Goal: Transaction & Acquisition: Purchase product/service

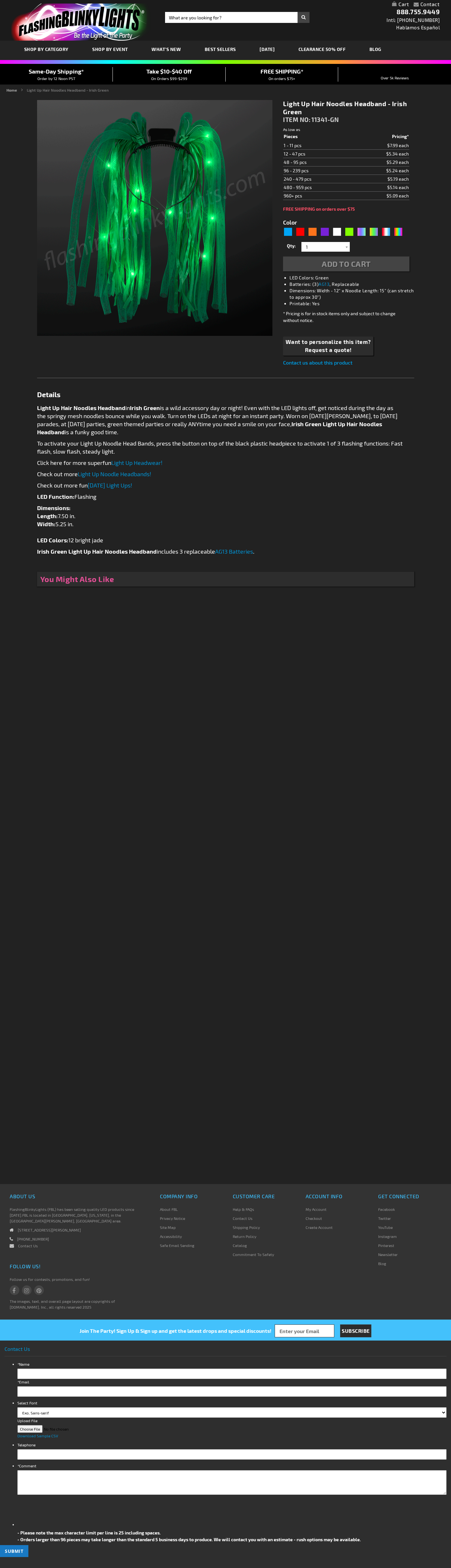
type input "5648"
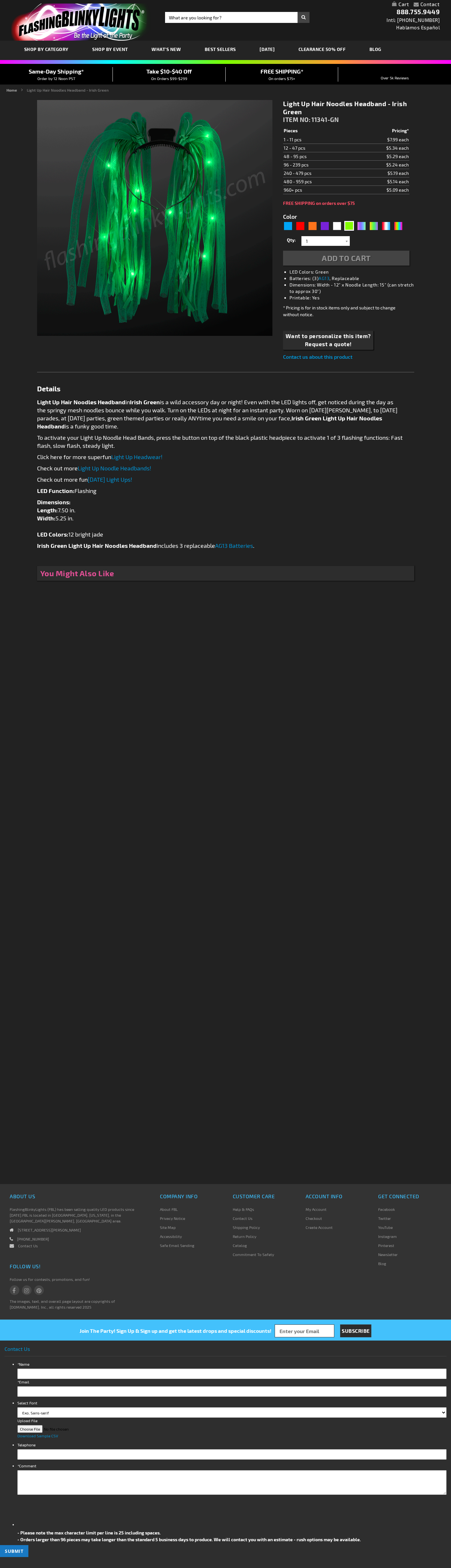
type input "5648"
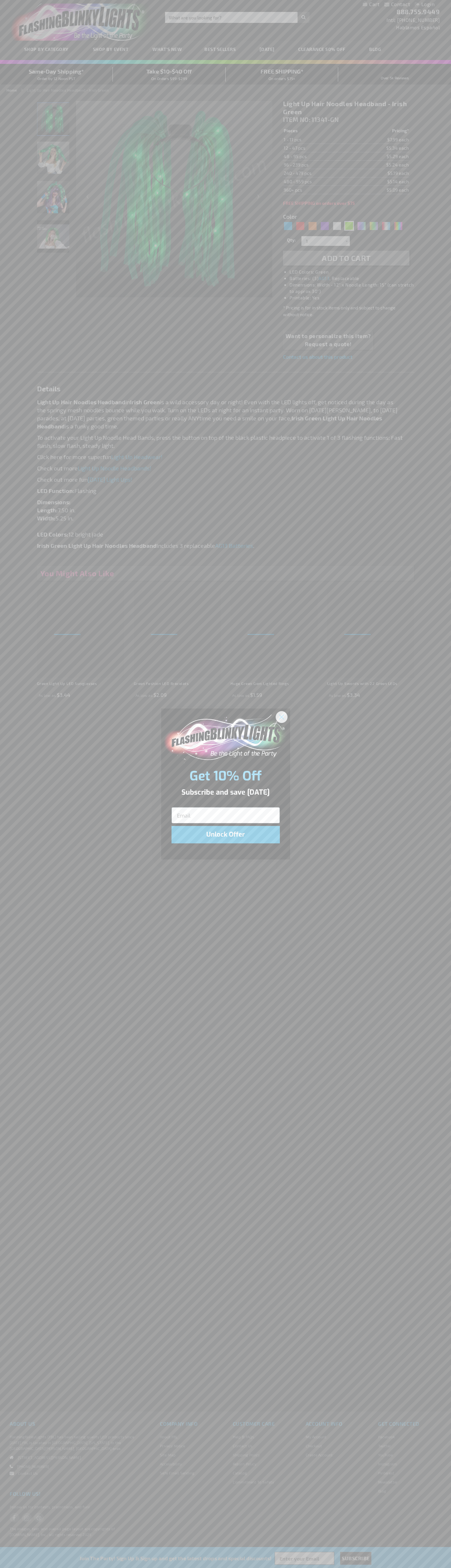
click at [282, 716] on icon "Close dialog" at bounding box center [282, 717] width 5 height 5
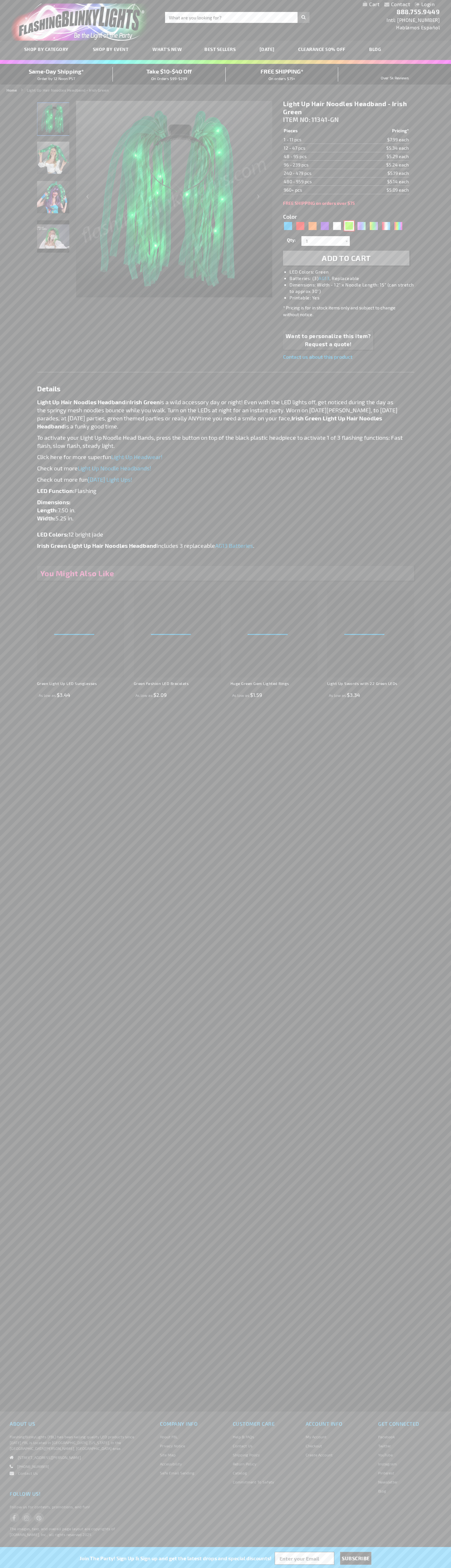
click at [349, 226] on div "Green" at bounding box center [349, 226] width 10 height 10
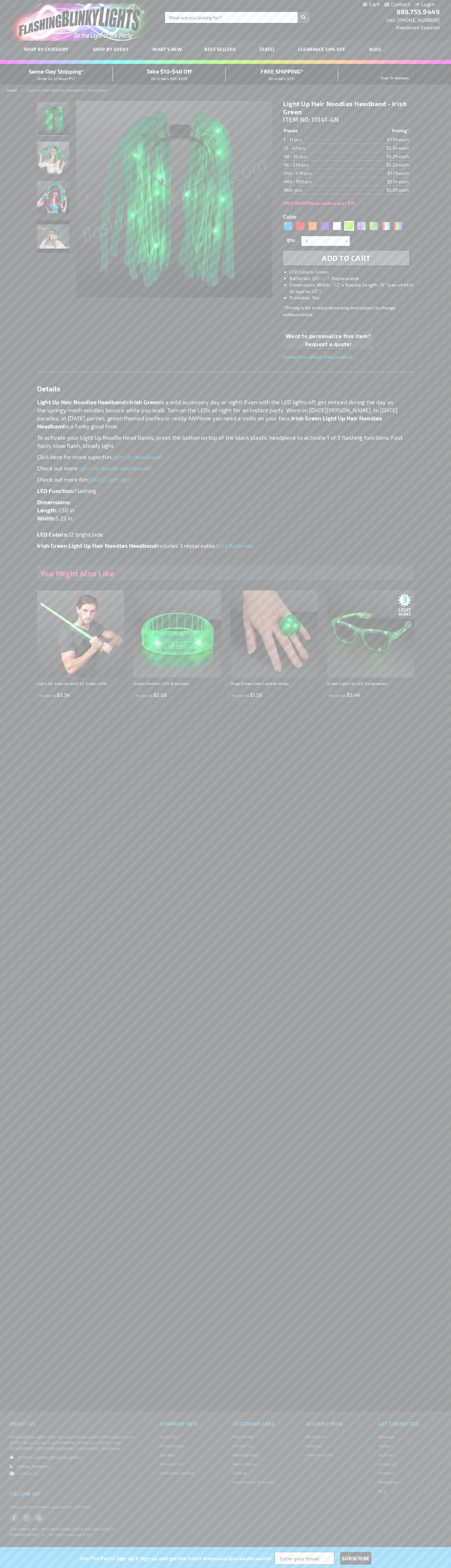
click at [346, 258] on span "Add to Cart" at bounding box center [346, 258] width 49 height 9
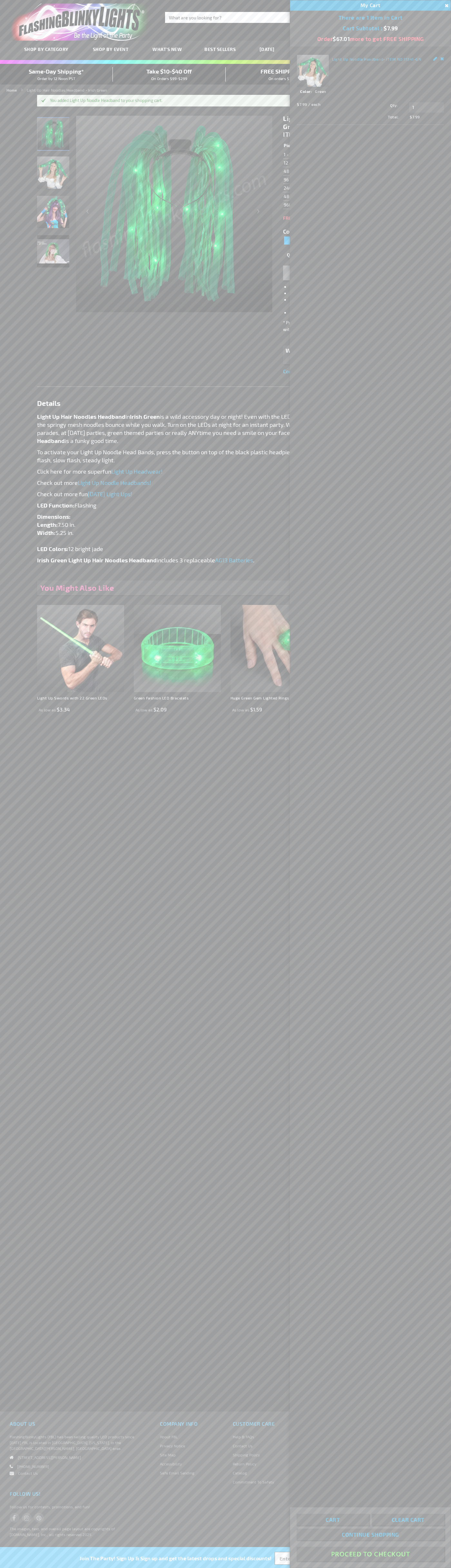
click at [370, 1554] on button "Proceed To Checkout" at bounding box center [370, 1553] width 148 height 15
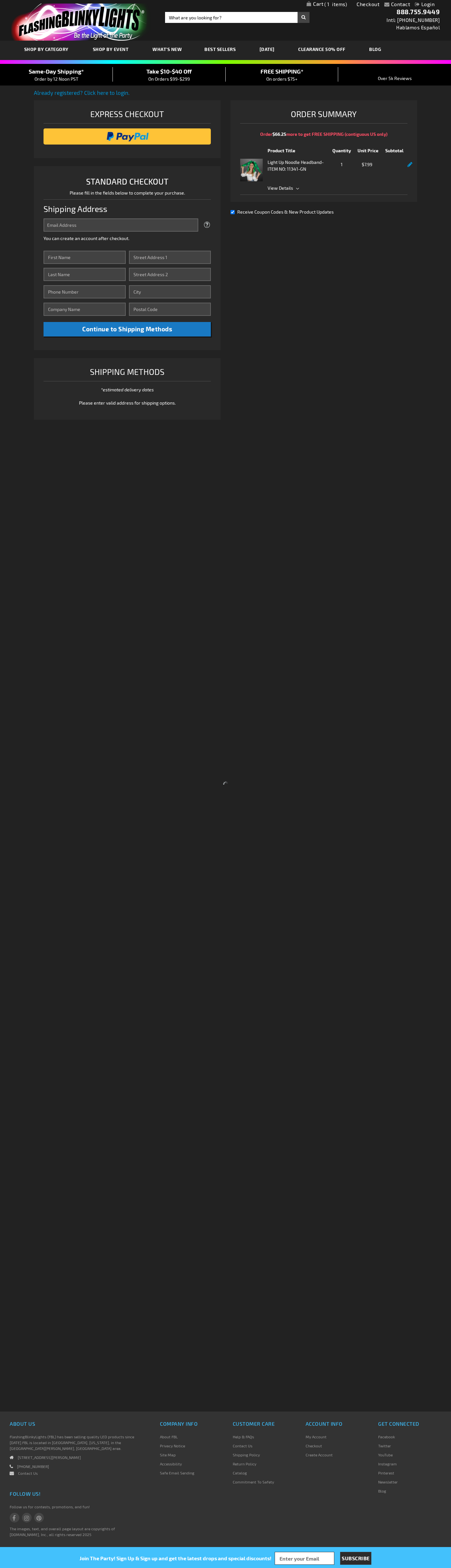
select select "US"
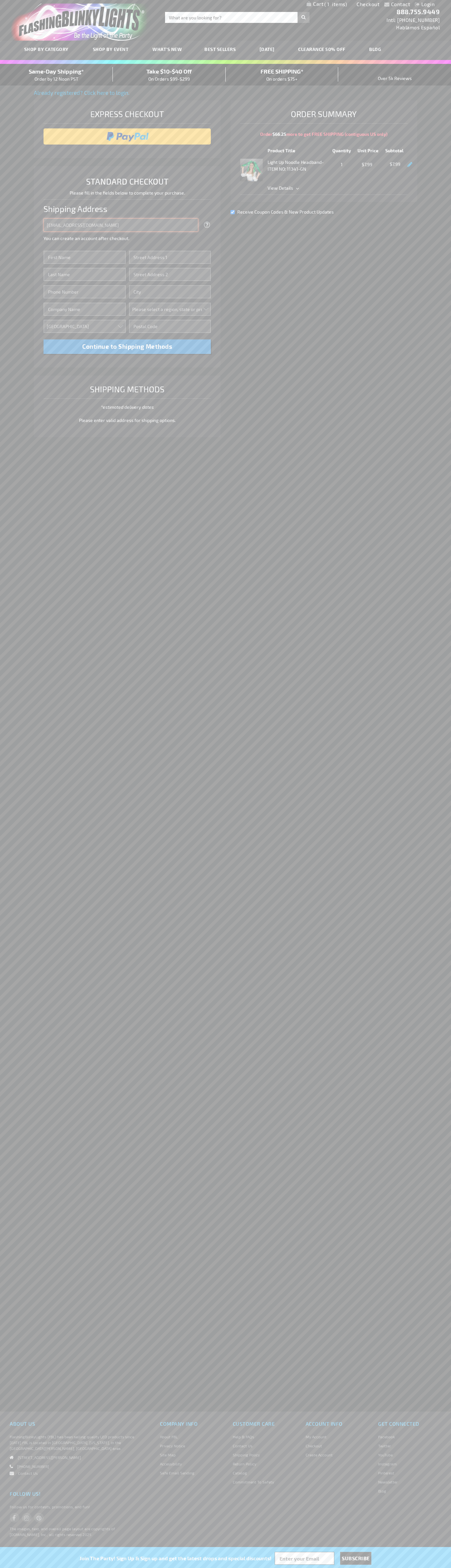
type input "johnsmith005@storebotmail.joonix.net"
type input "John"
type input "2332 Galiano Street"
type input "First floor"
type input "coral gables"
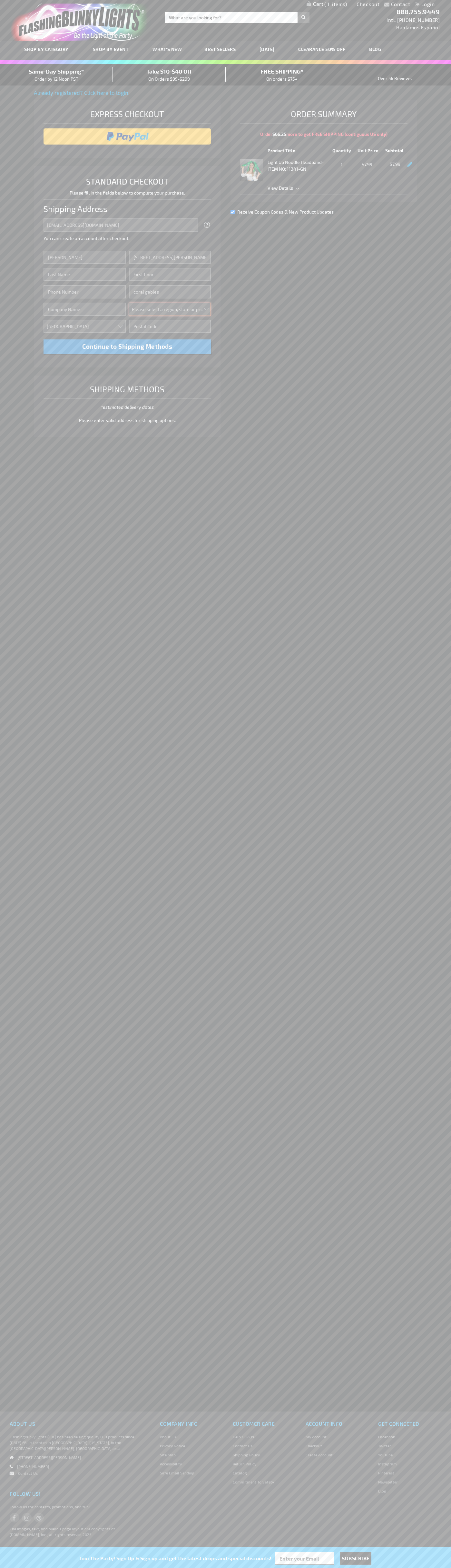
select select "18"
type input "33134"
type input "Smith"
type input "6502530000"
type input "John Smith"
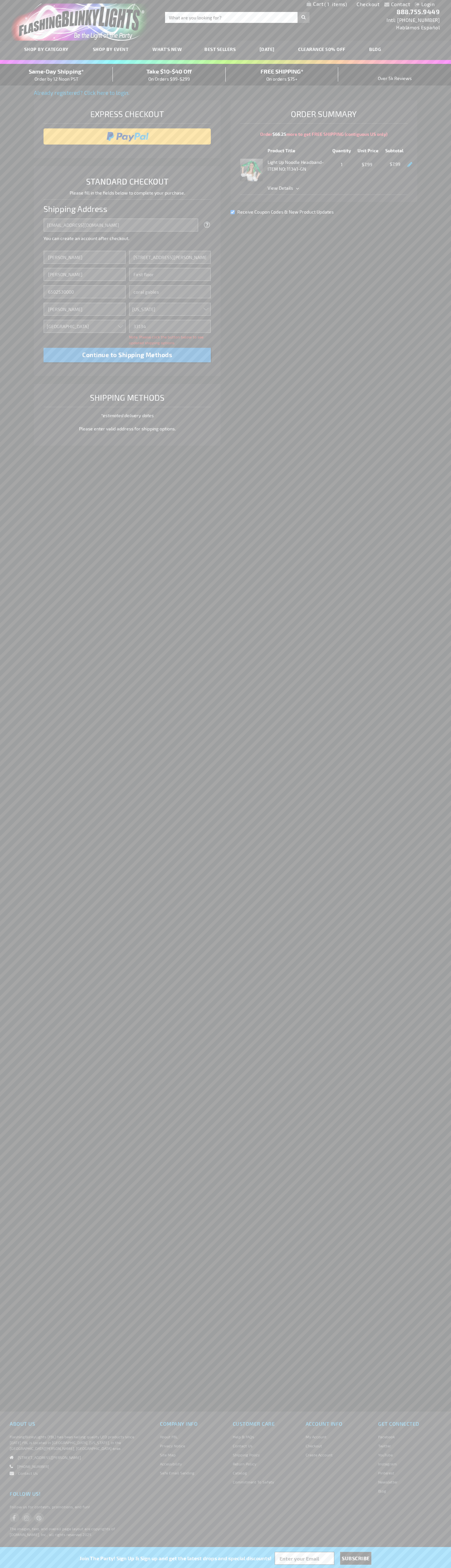
click at [56, 75] on div "Same-Day Shipping* Order by 12 Noon PST" at bounding box center [56, 75] width 113 height 15
click at [127, 136] on input "image" at bounding box center [127, 136] width 161 height 13
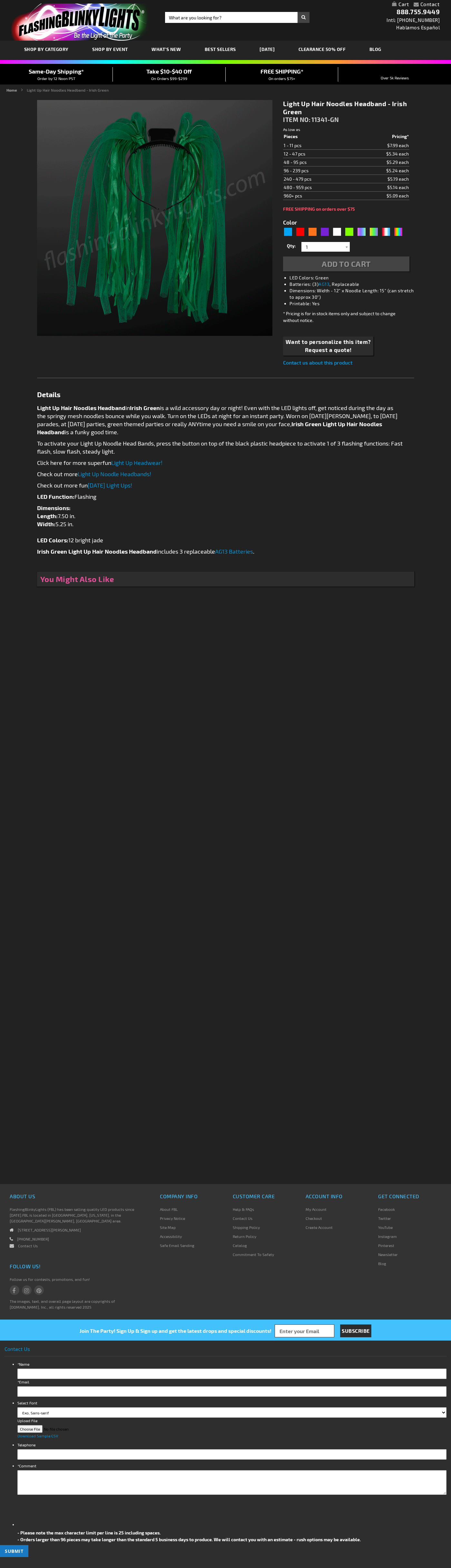
type input "5648"
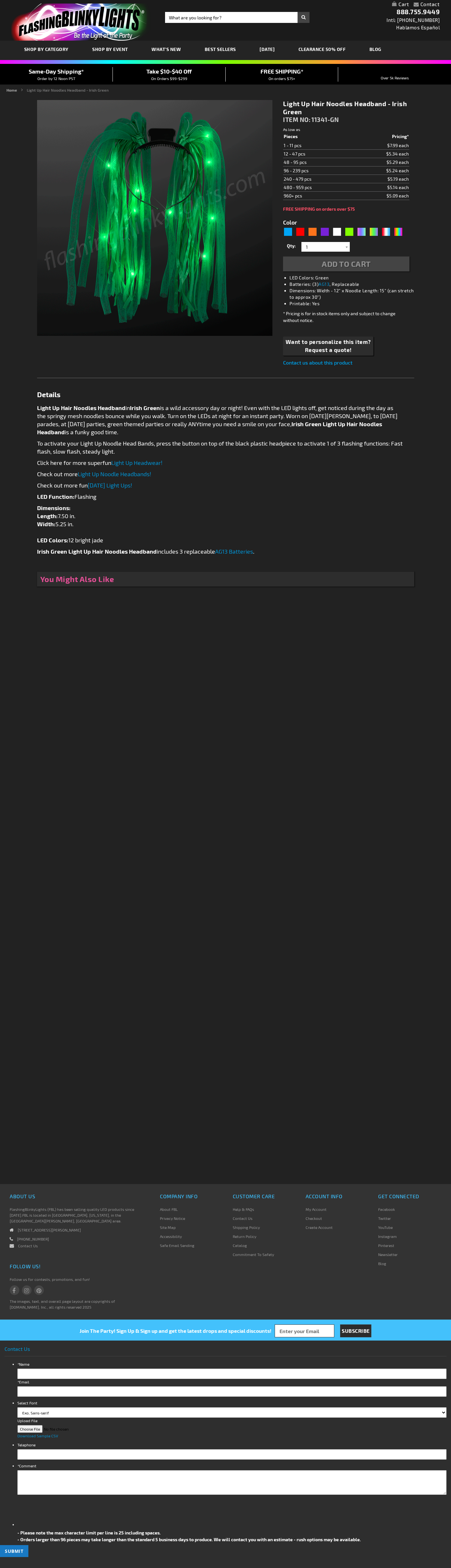
type input "5648"
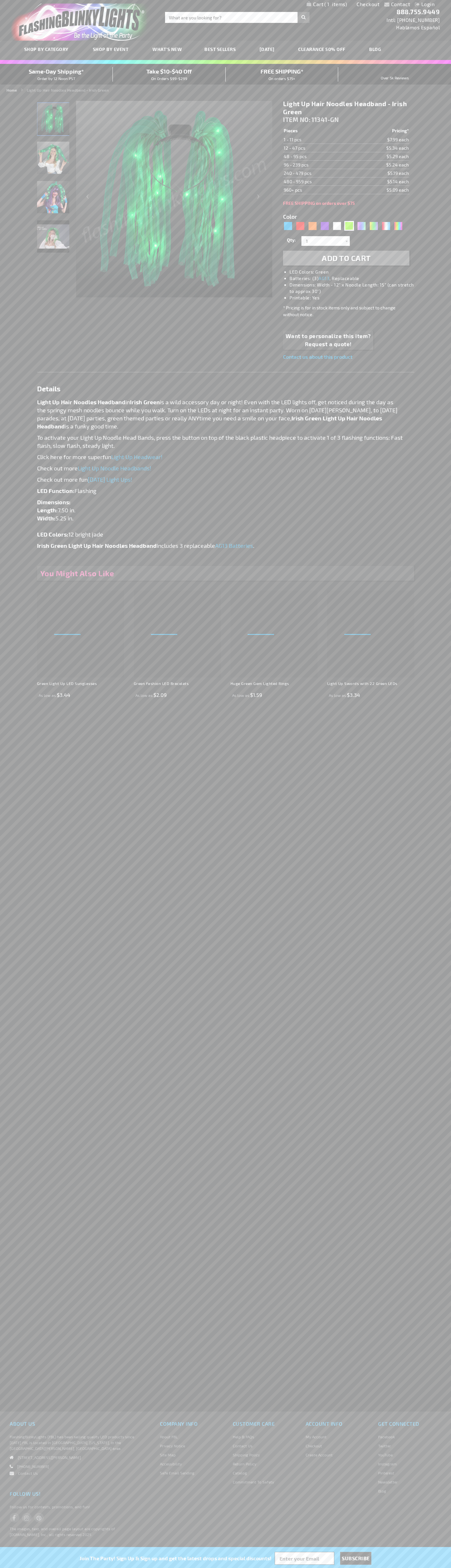
click at [327, 5] on span "1" at bounding box center [335, 5] width 22 height 6
